Goal: Task Accomplishment & Management: Use online tool/utility

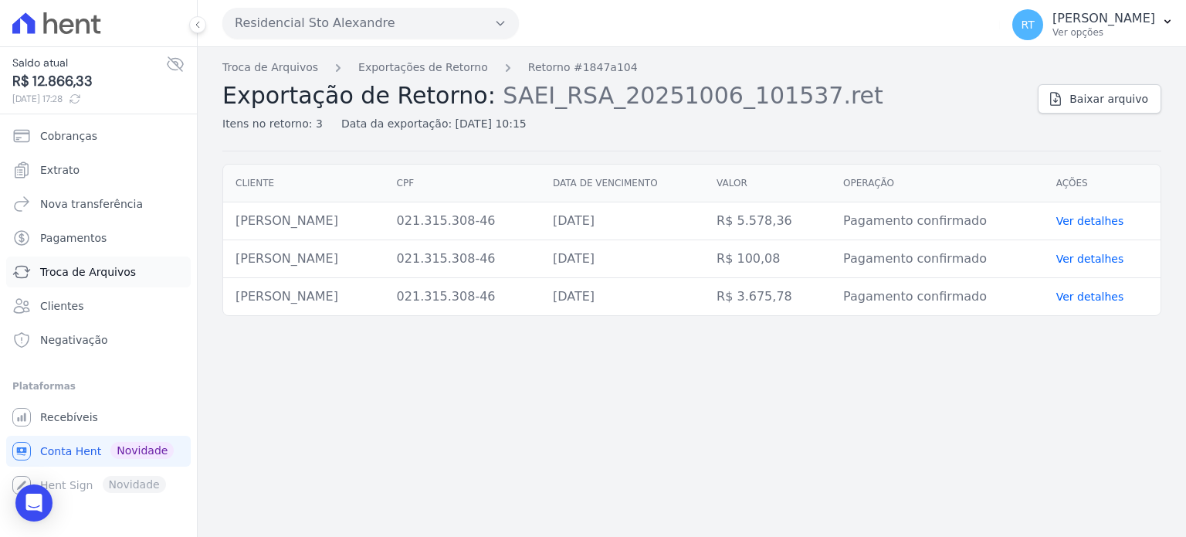
click at [95, 266] on span "Troca de Arquivos" at bounding box center [88, 271] width 96 height 15
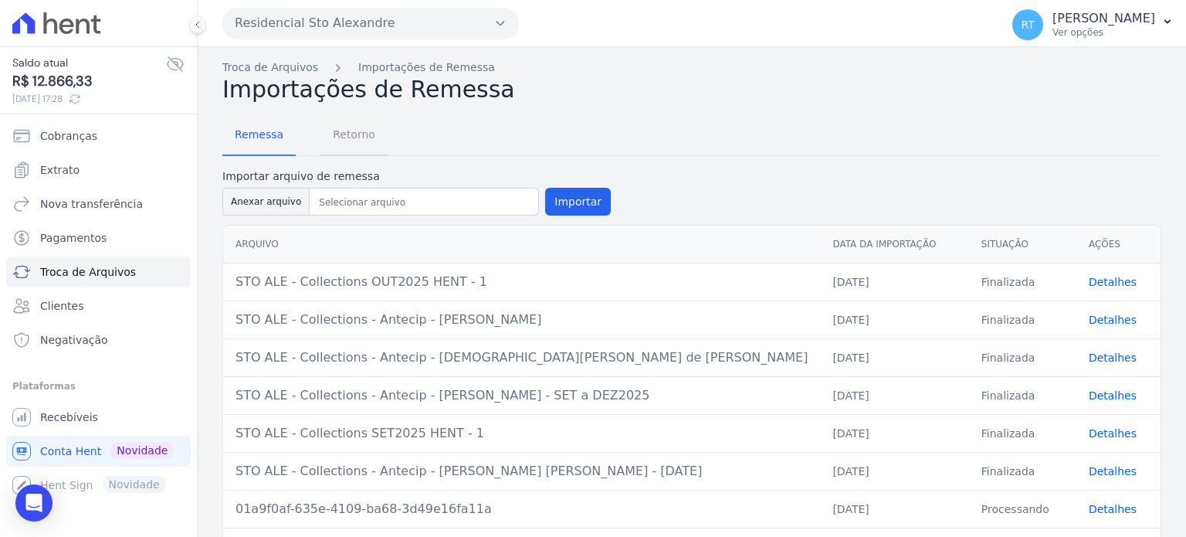
click at [358, 137] on span "Retorno" at bounding box center [354, 134] width 61 height 31
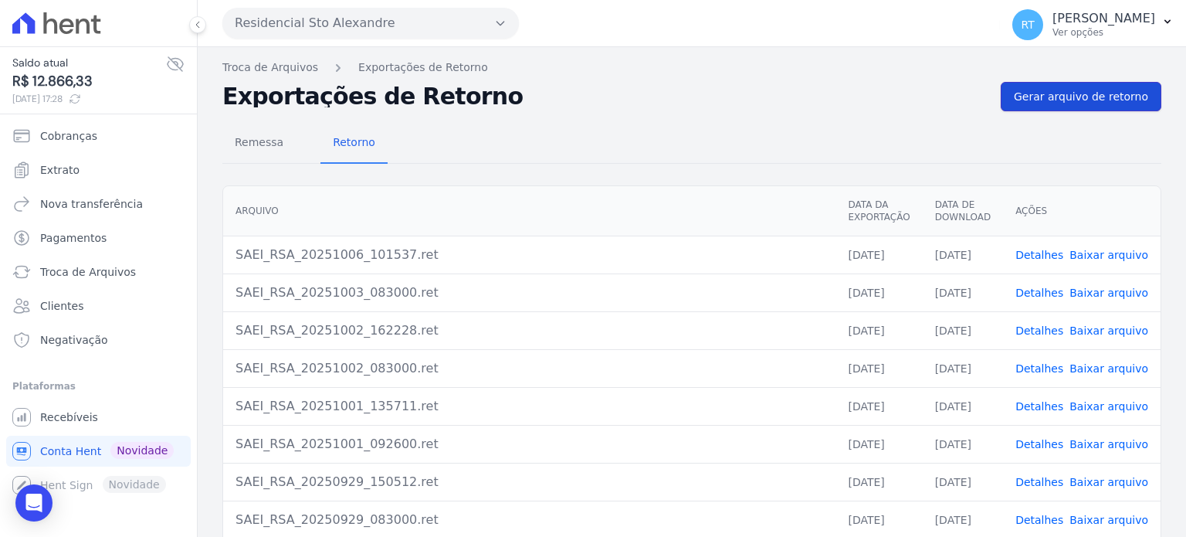
click at [1079, 86] on link "Gerar arquivo de retorno" at bounding box center [1081, 96] width 161 height 29
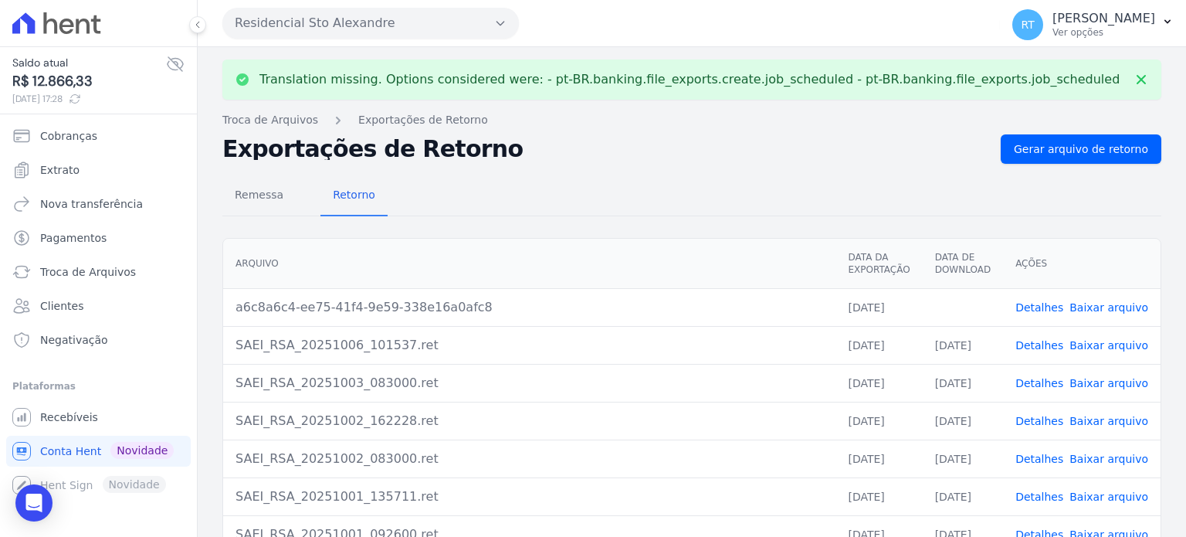
click at [1047, 305] on link "Detalhes" at bounding box center [1040, 307] width 48 height 12
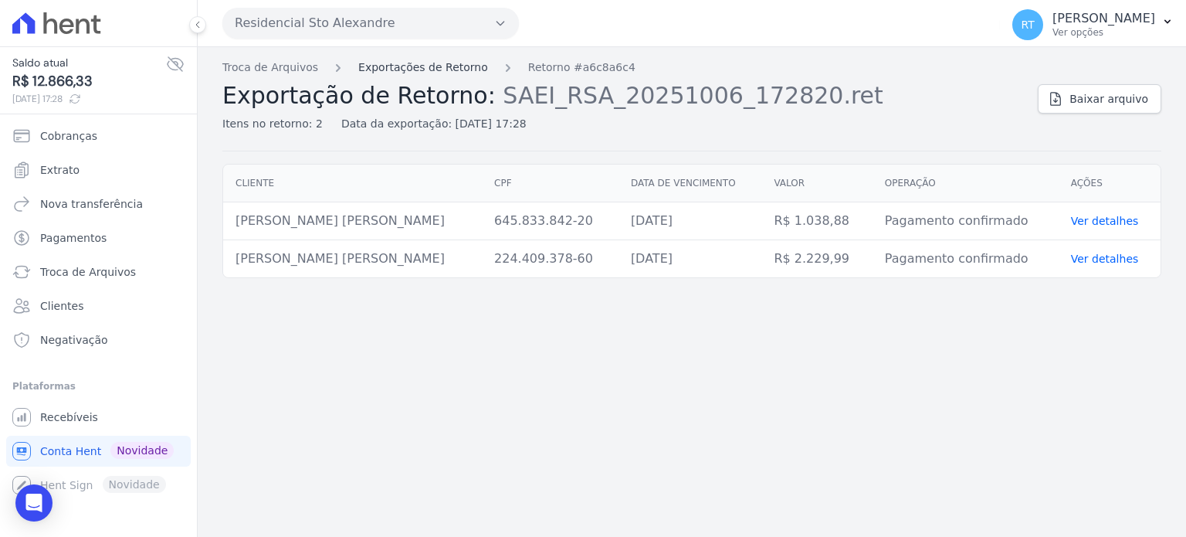
click at [432, 66] on link "Exportações de Retorno" at bounding box center [423, 67] width 130 height 16
